Goal: Task Accomplishment & Management: Use online tool/utility

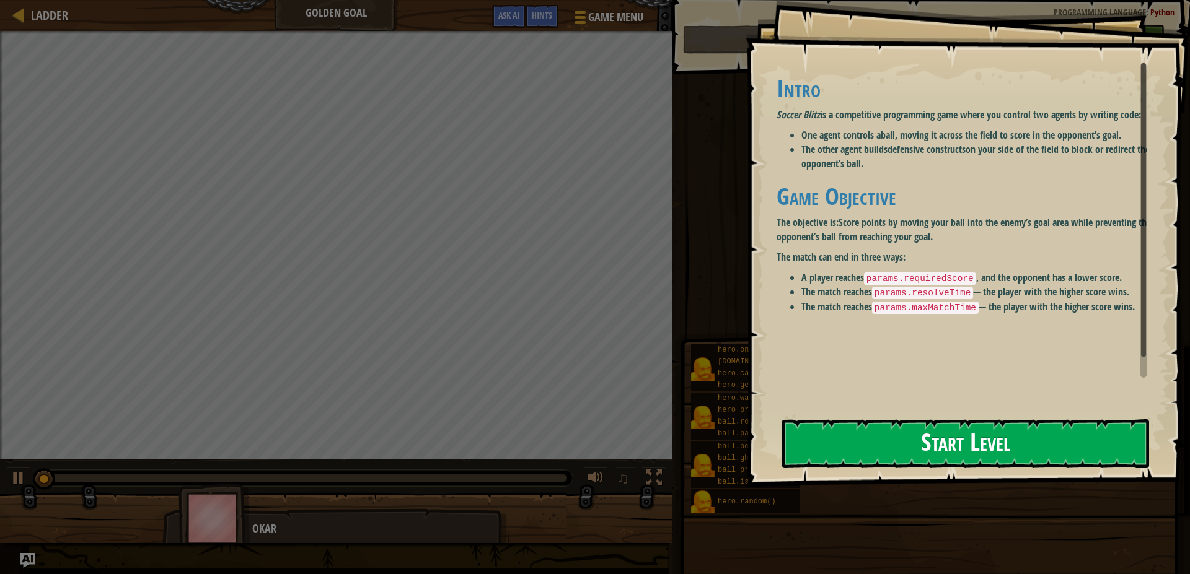
click at [942, 446] on button "Start Level" at bounding box center [965, 443] width 367 height 49
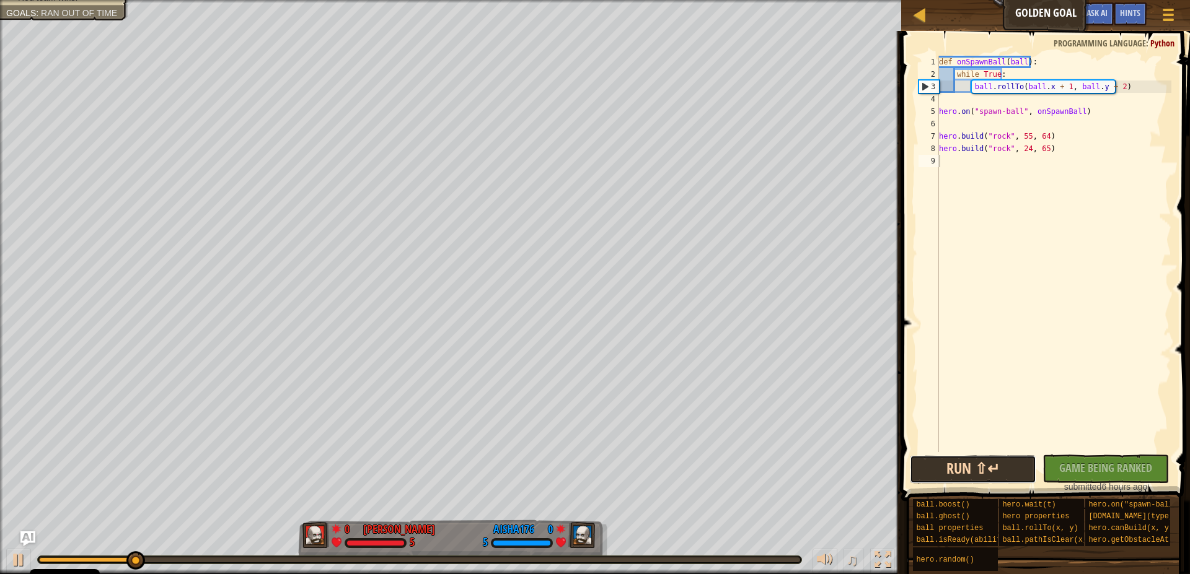
click at [972, 458] on button "Run ⇧↵" at bounding box center [973, 469] width 126 height 29
click at [1113, 89] on div "def onSpawnBall ( ball ) : while True : ball . rollTo ( ball . x + 1 , ball . y…" at bounding box center [1053, 266] width 235 height 421
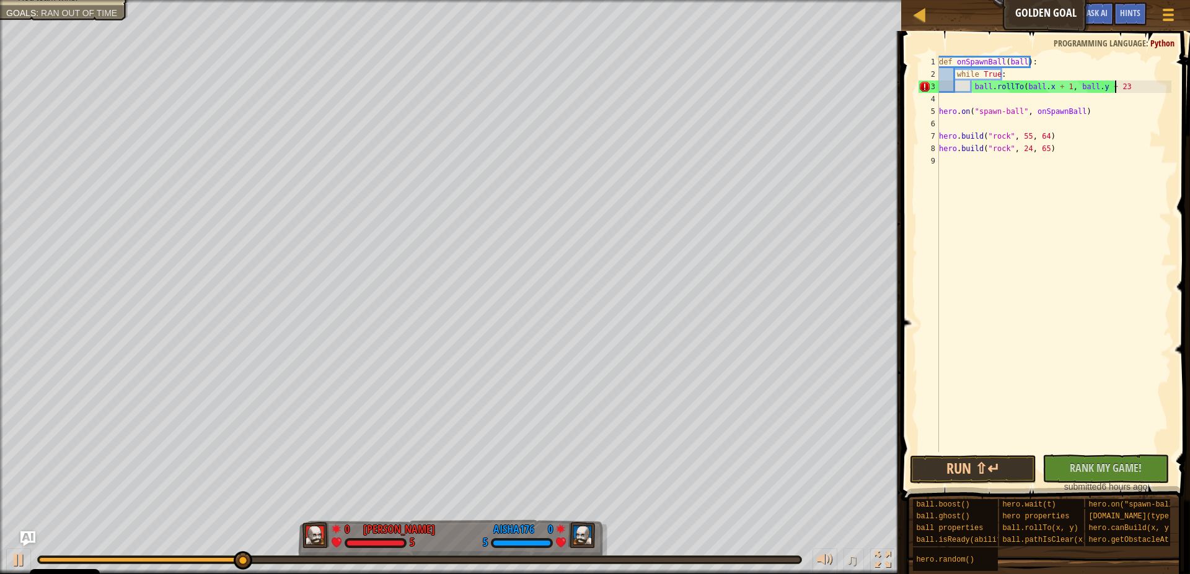
scroll to position [6, 14]
click at [981, 454] on span at bounding box center [1046, 248] width 299 height 507
click at [986, 461] on button "Run ⇧↵" at bounding box center [973, 469] width 126 height 29
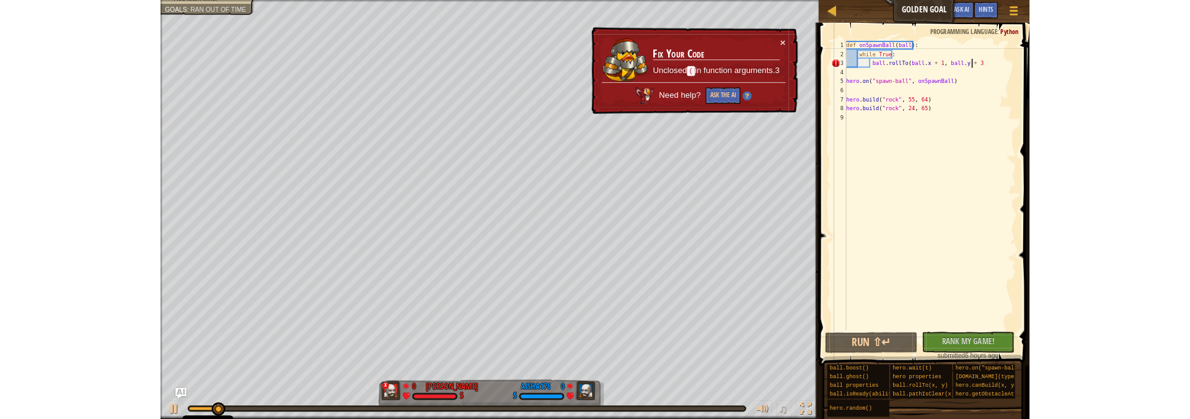
scroll to position [6, 14]
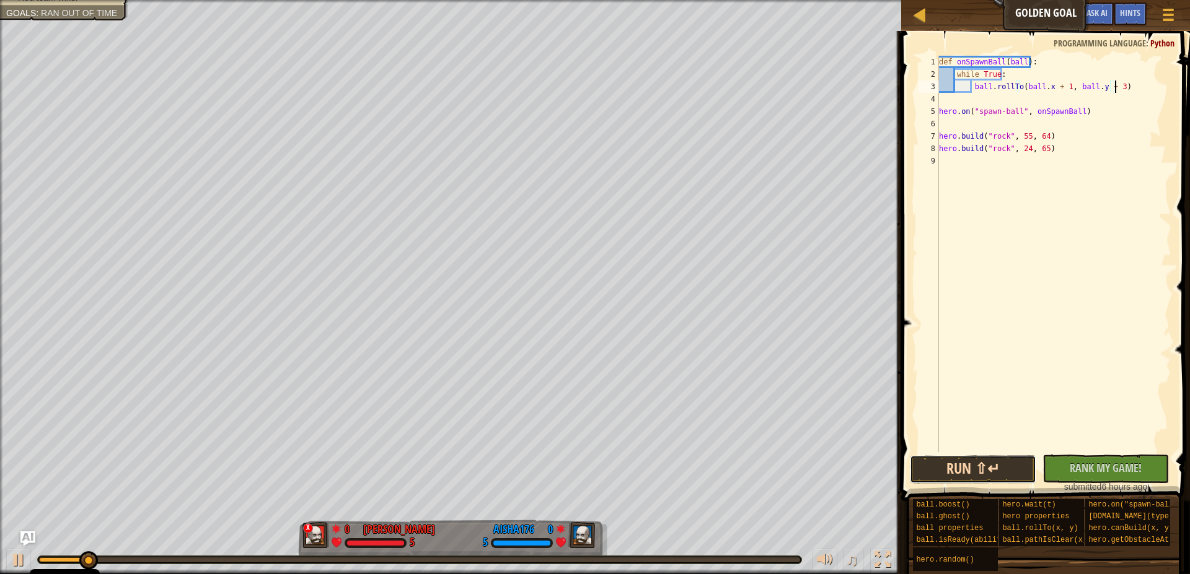
click at [942, 467] on button "Run ⇧↵" at bounding box center [973, 469] width 126 height 29
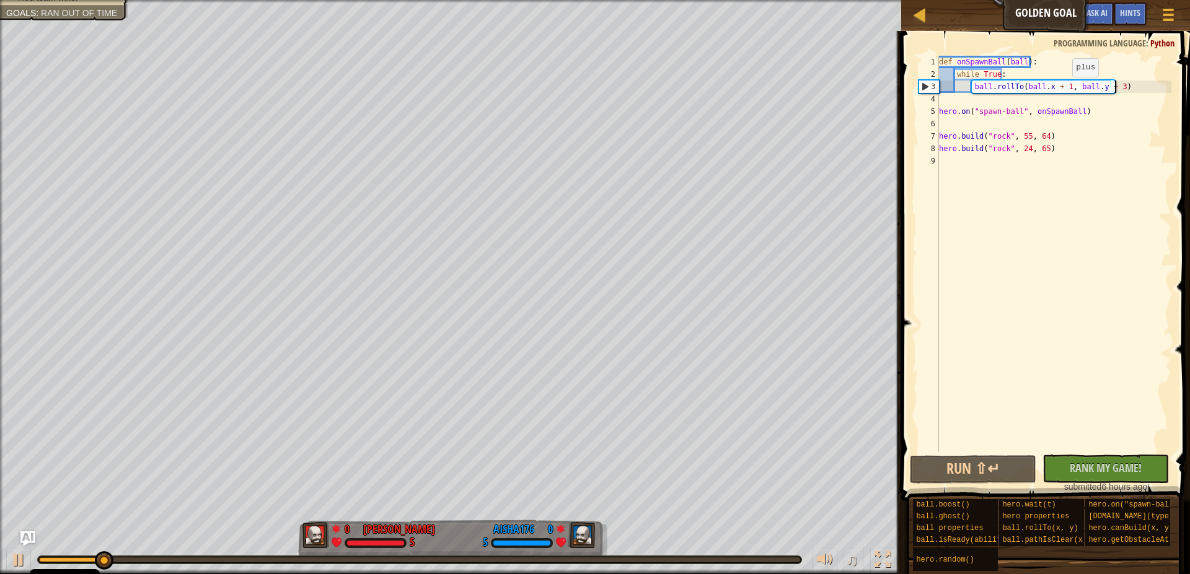
click at [1061, 89] on div "def onSpawnBall ( ball ) : while True : ball . rollTo ( ball . x + 1 , ball . y…" at bounding box center [1053, 266] width 235 height 421
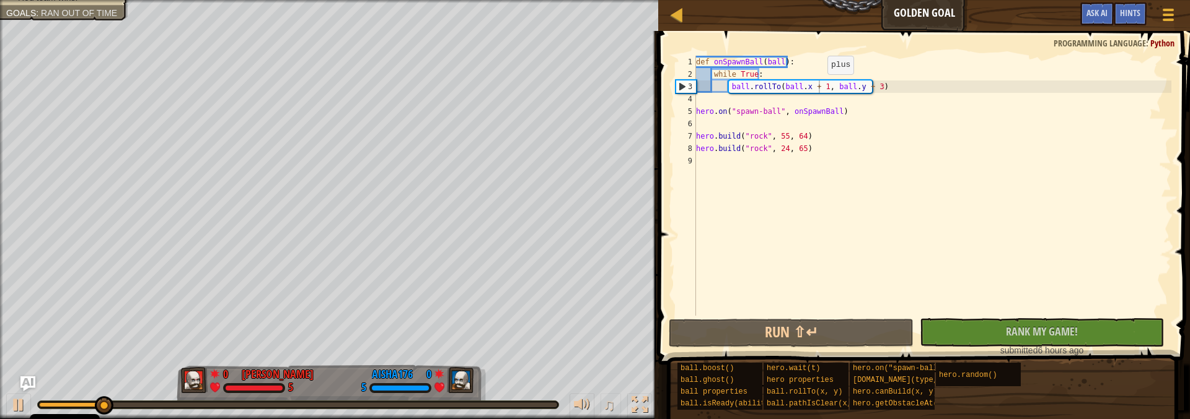
click at [817, 87] on div "def onSpawnBall ( ball ) : while True : ball . rollTo ( ball . x + 1 , ball . y…" at bounding box center [932, 198] width 478 height 285
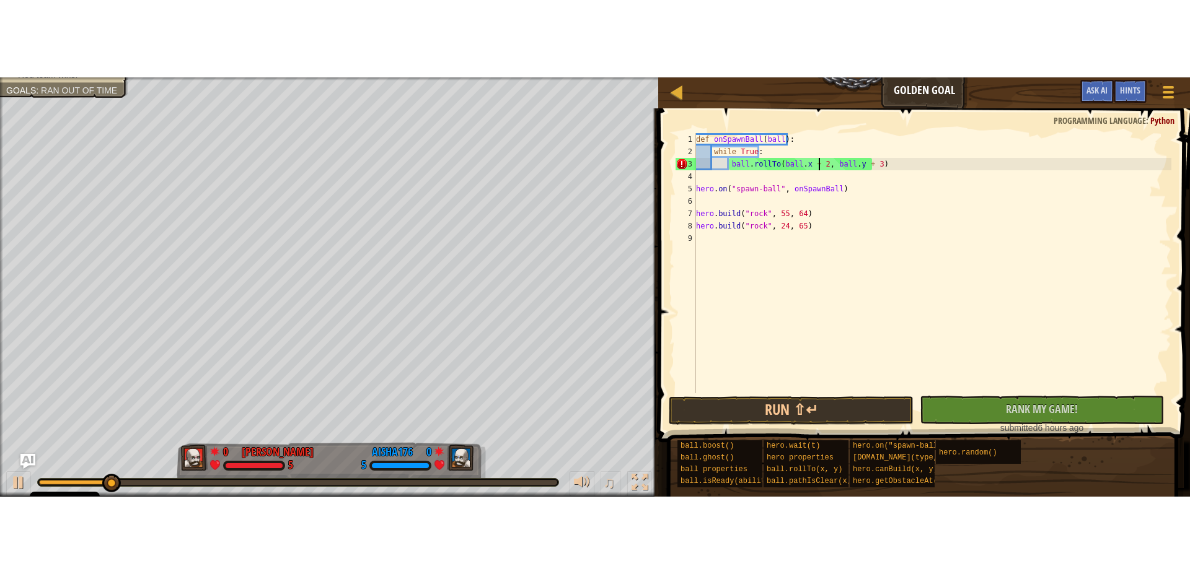
scroll to position [6, 10]
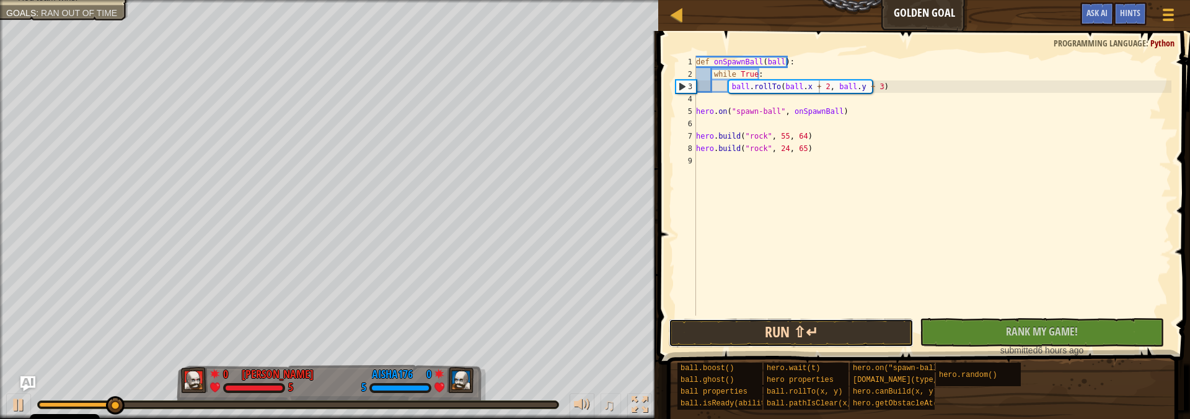
click at [855, 322] on button "Run ⇧↵" at bounding box center [791, 333] width 244 height 29
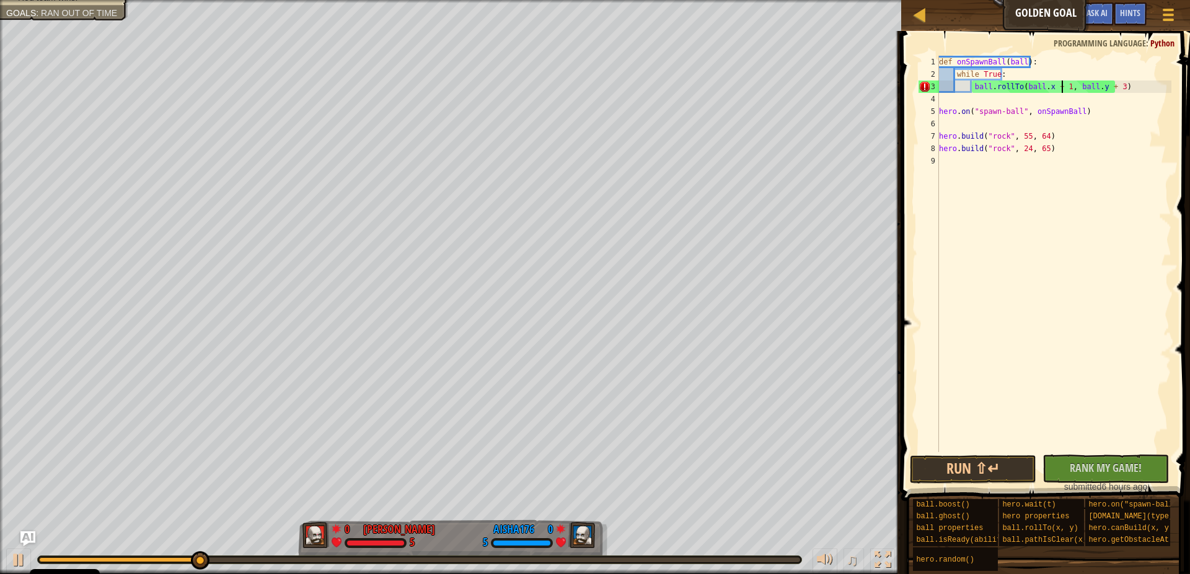
scroll to position [6, 11]
click at [1118, 90] on div "def onSpawnBall ( ball ) : while True : ball . rollTo ( ball . x + 137 , ball .…" at bounding box center [1053, 266] width 235 height 421
type textarea "ball.rollTo(ball.x + 137, ball.y +64)"
click at [976, 470] on button "Run ⇧↵" at bounding box center [973, 469] width 126 height 29
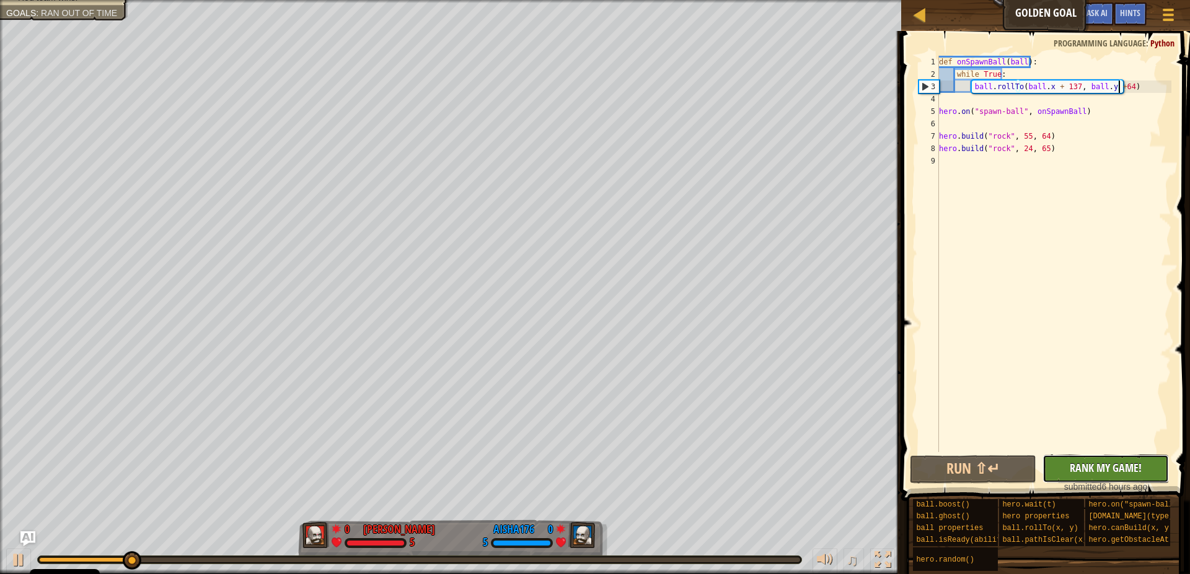
click at [1055, 466] on button "No New Code to Rank Rank My Game! Submitting... Submitted for Ranking Failed to…" at bounding box center [1105, 469] width 126 height 29
